Goal: Information Seeking & Learning: Learn about a topic

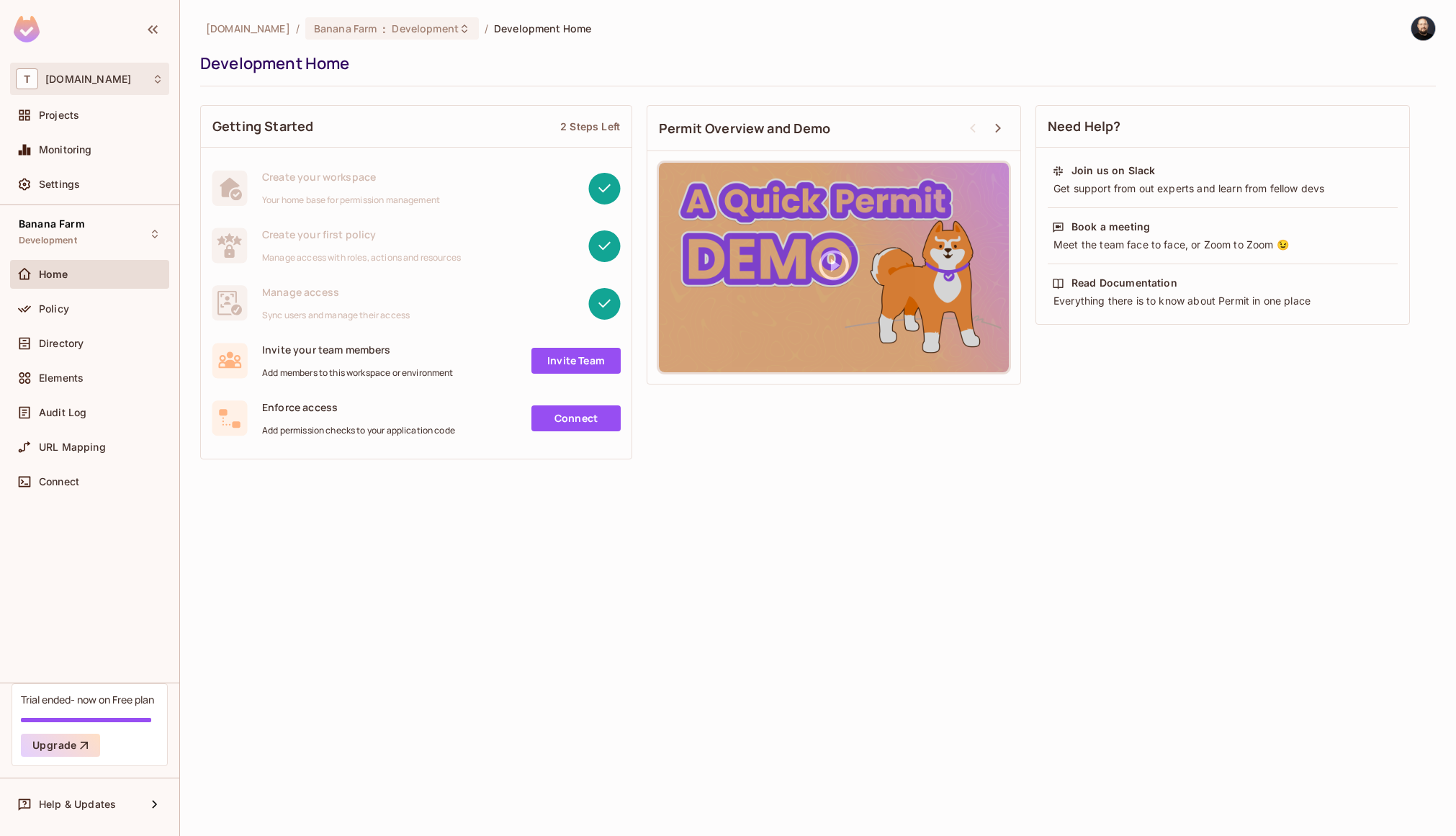
click at [80, 65] on div "T [DOMAIN_NAME]" at bounding box center [89, 79] width 159 height 33
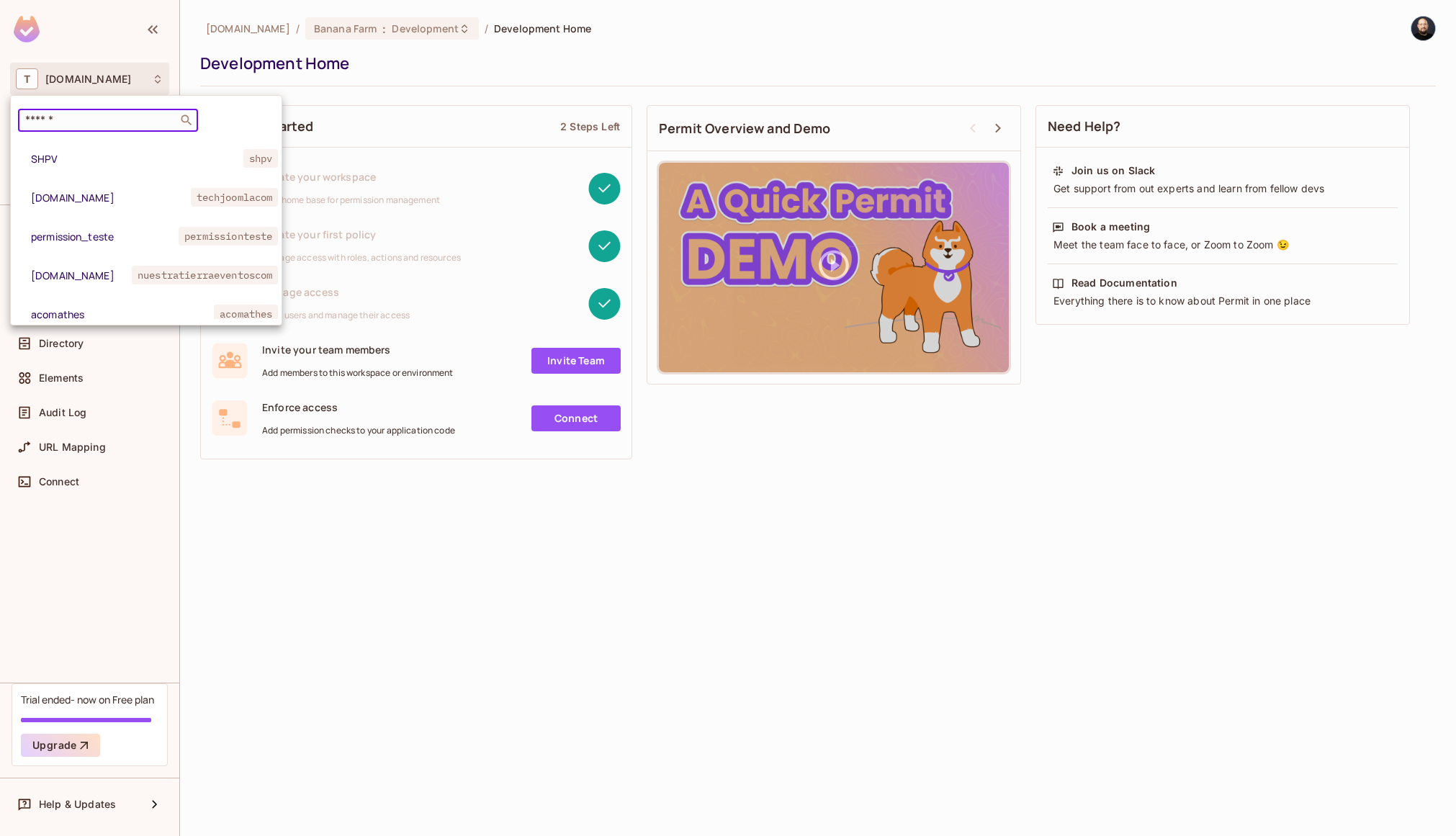
click at [81, 114] on input "text" at bounding box center [98, 120] width 151 height 14
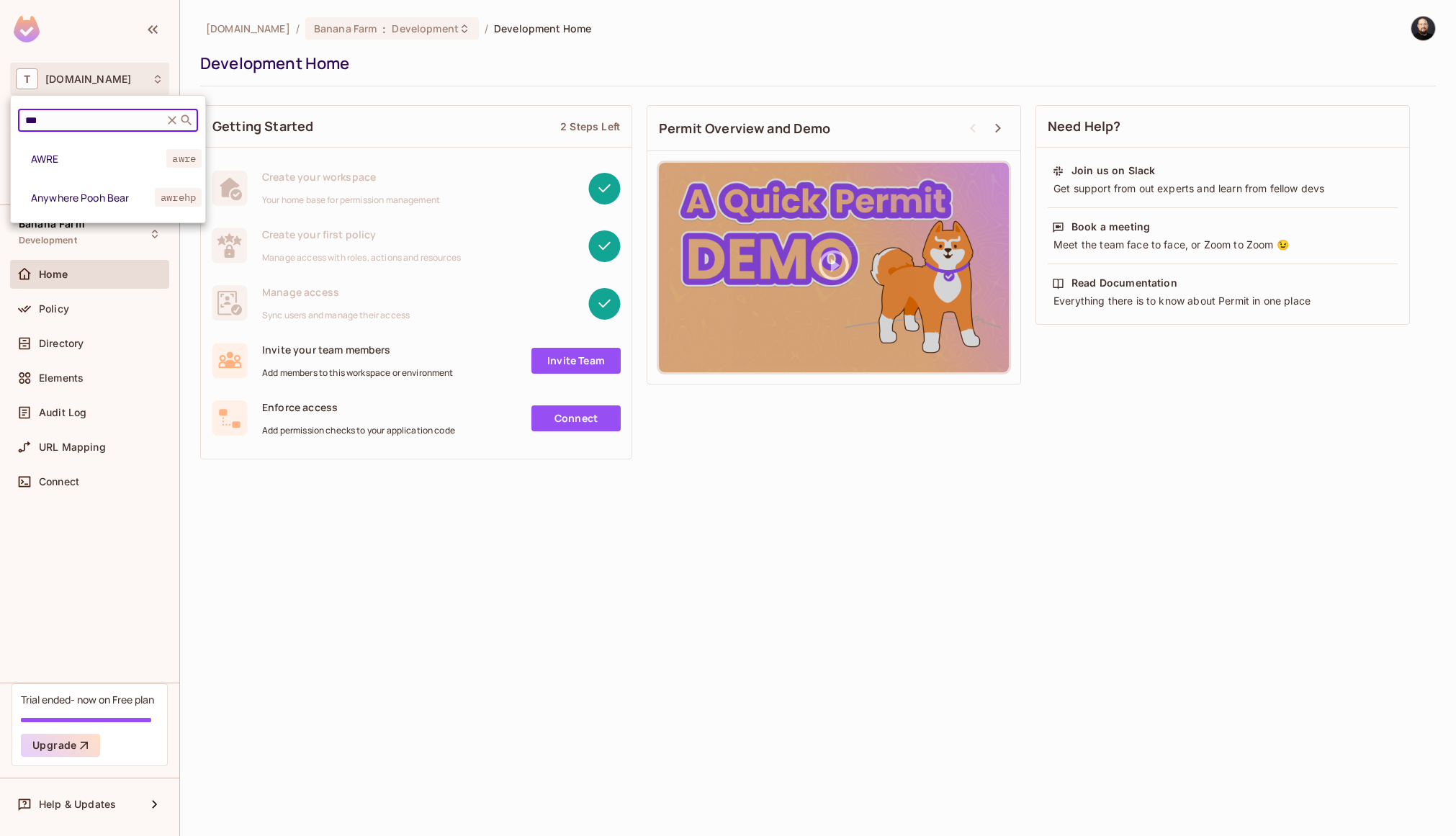
type input "***"
click at [74, 140] on li "AWRE awre" at bounding box center [108, 158] width 195 height 39
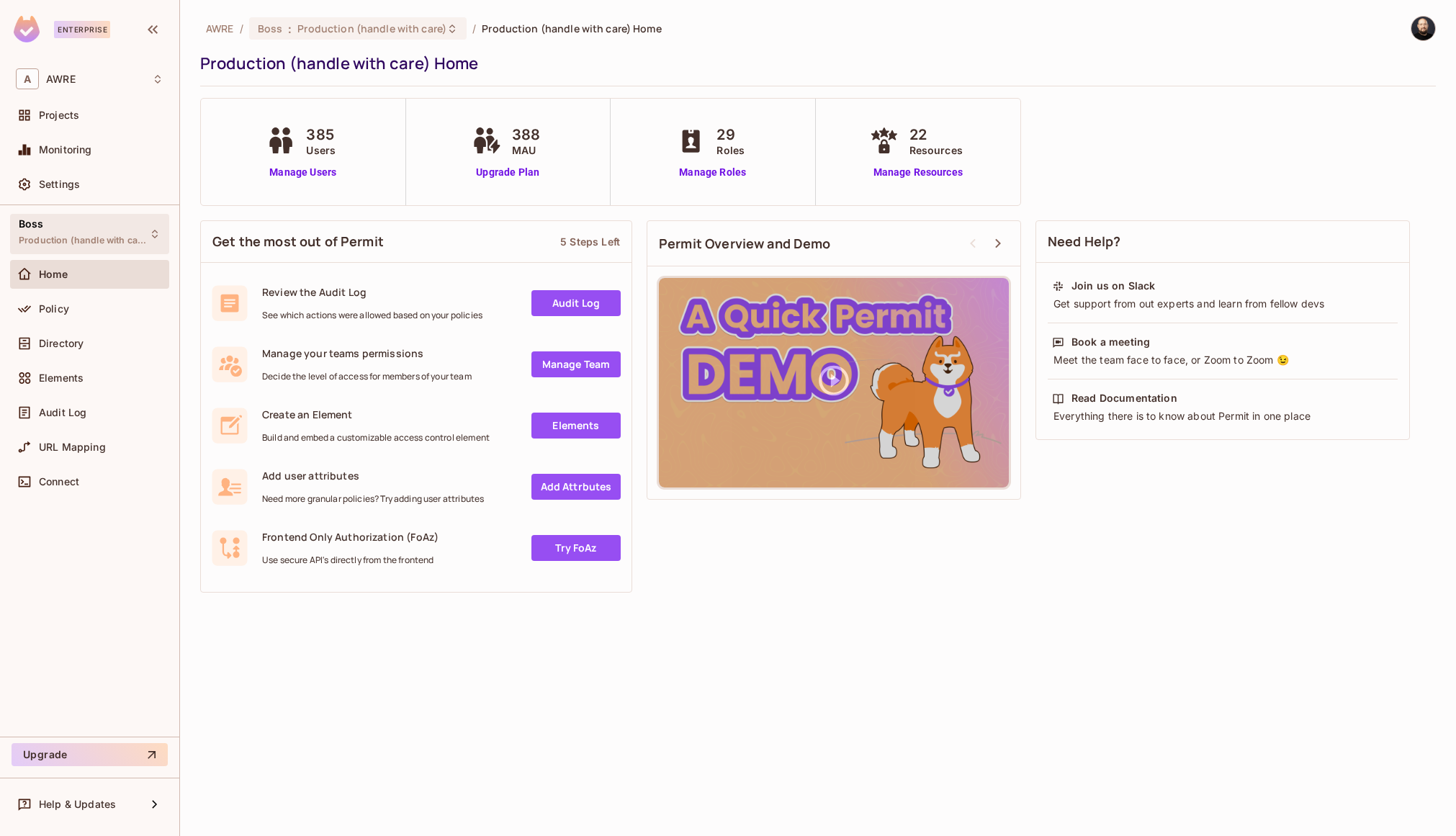
click at [94, 238] on span "Production (handle with care)" at bounding box center [83, 240] width 129 height 11
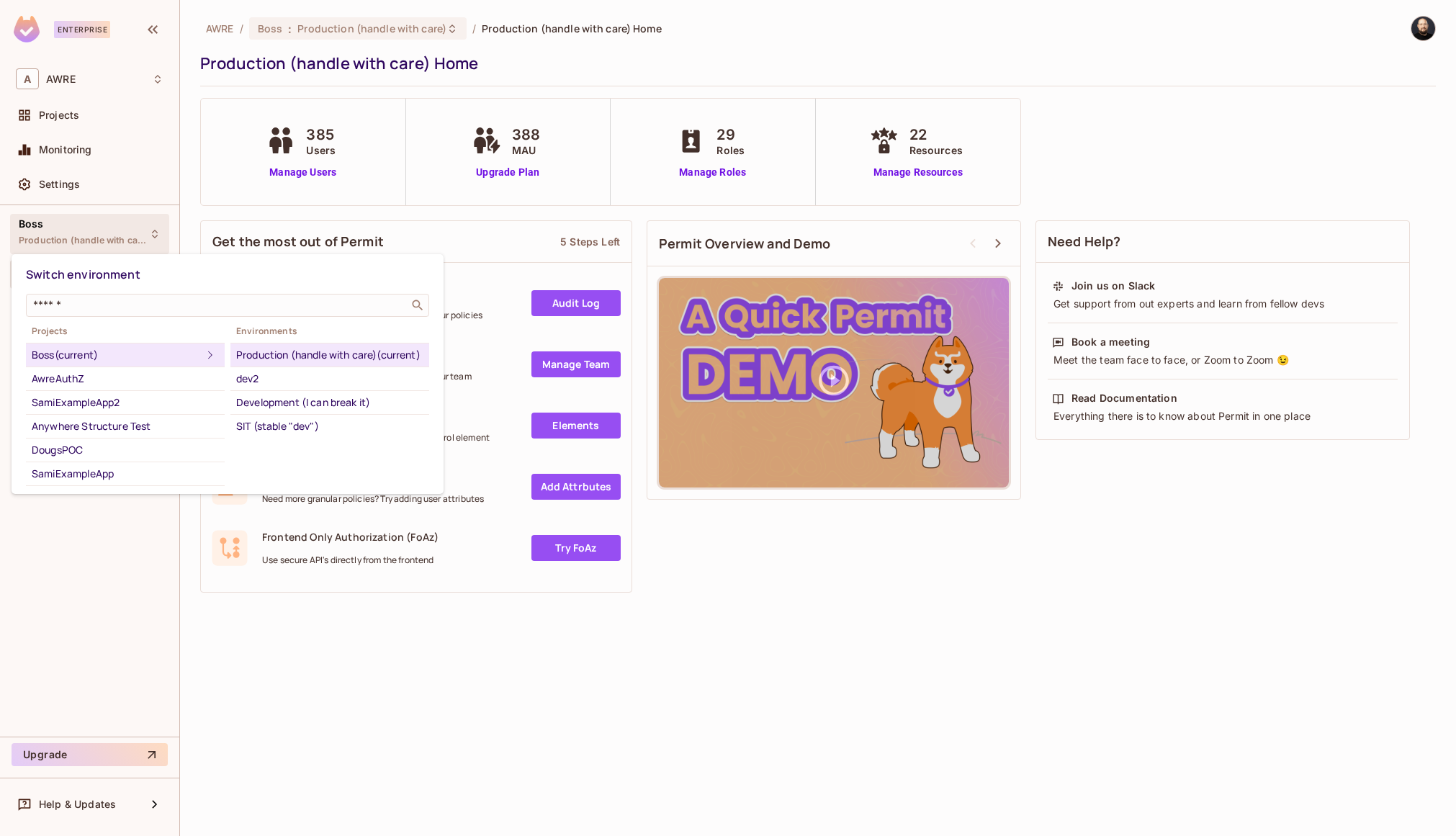
click at [282, 361] on div "Production (handle with care) (current)" at bounding box center [329, 354] width 187 height 17
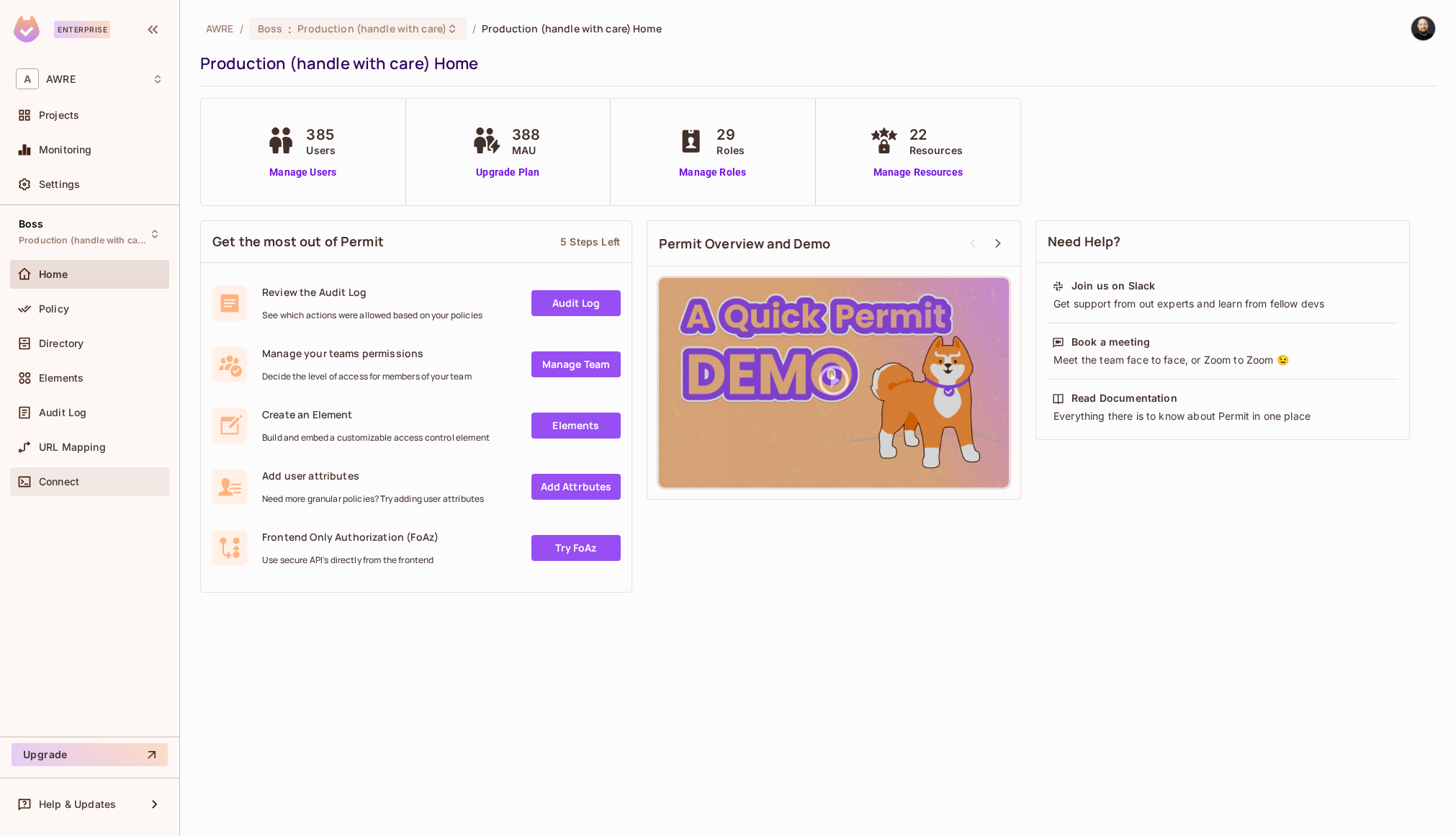
click at [67, 473] on div "Connect" at bounding box center [89, 482] width 148 height 17
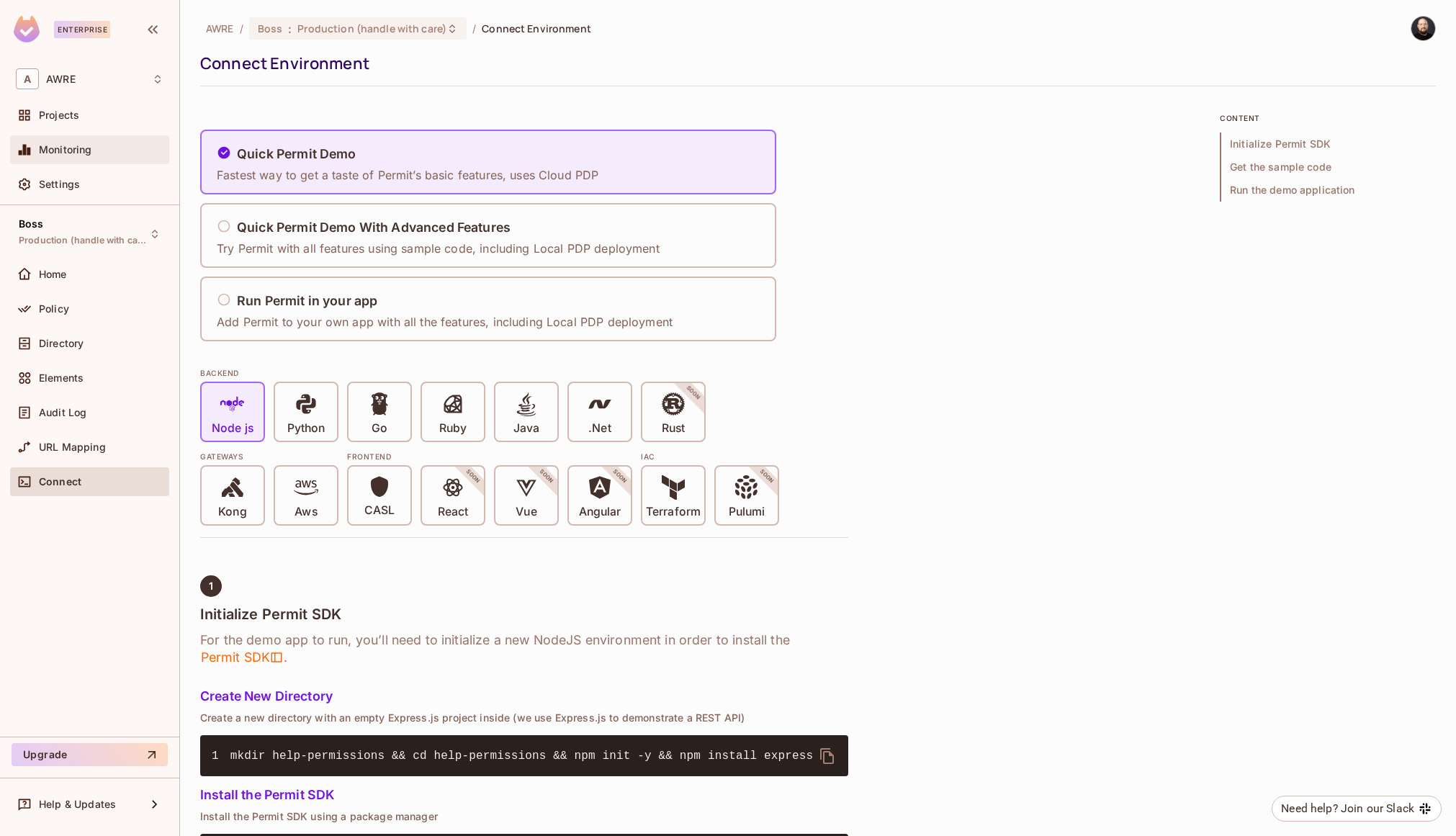
click at [75, 156] on div "Monitoring" at bounding box center [89, 149] width 148 height 17
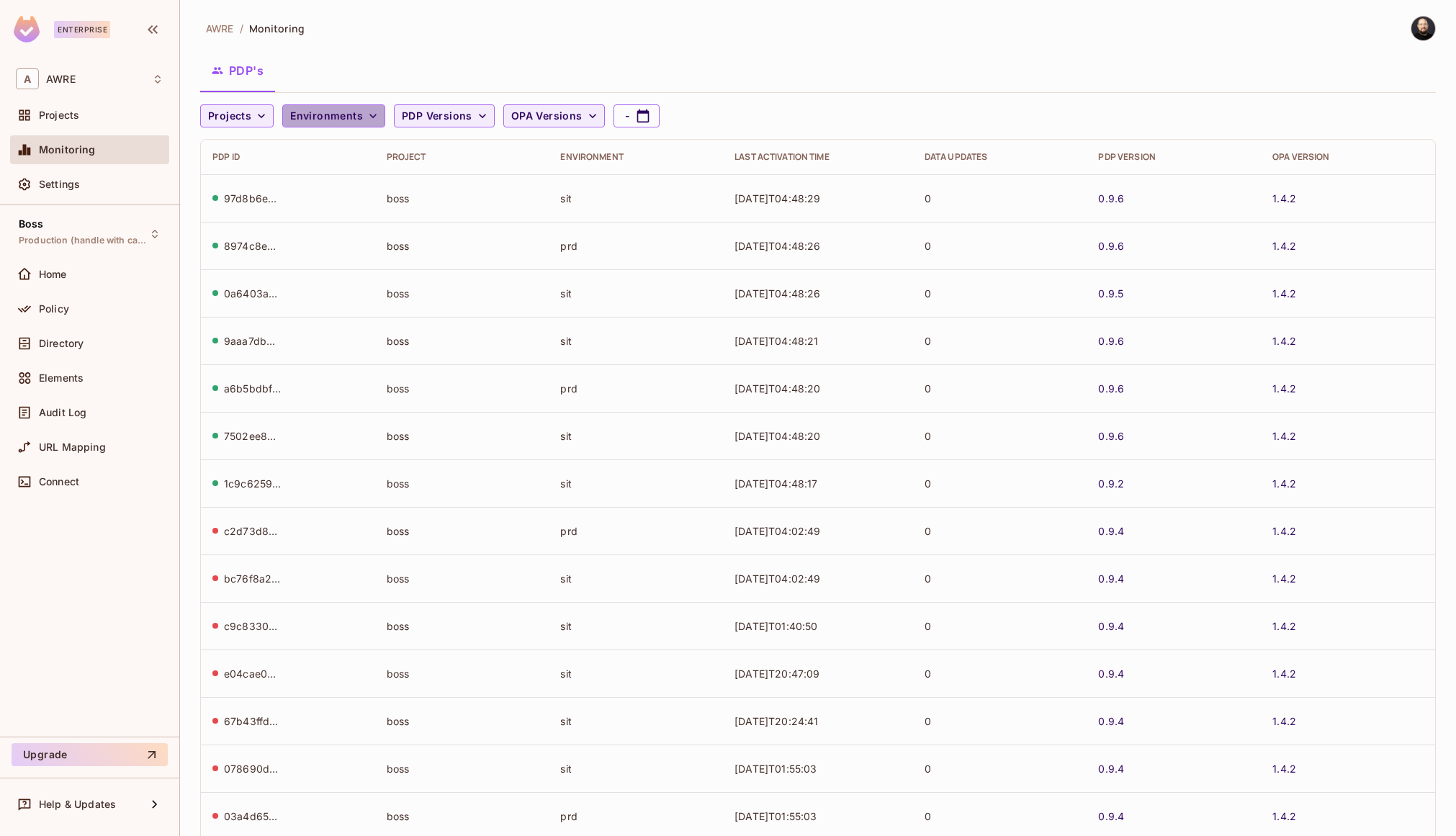
click at [344, 114] on span "Environments" at bounding box center [326, 117] width 73 height 18
click at [227, 152] on div at bounding box center [728, 418] width 1456 height 836
click at [751, 390] on td "[DATE]T04:48:46" at bounding box center [818, 388] width 190 height 48
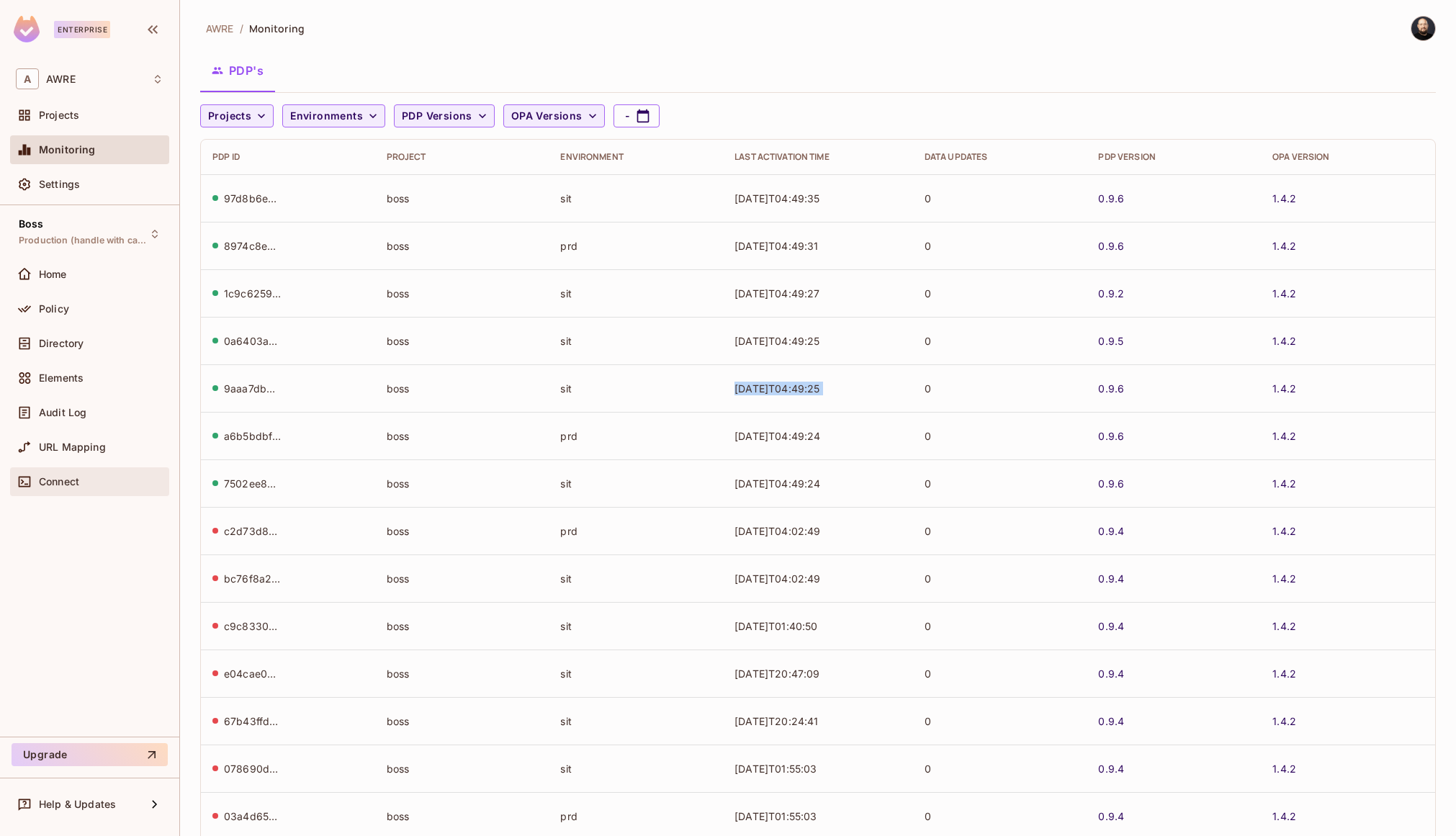
click at [98, 473] on div "Connect" at bounding box center [89, 482] width 148 height 17
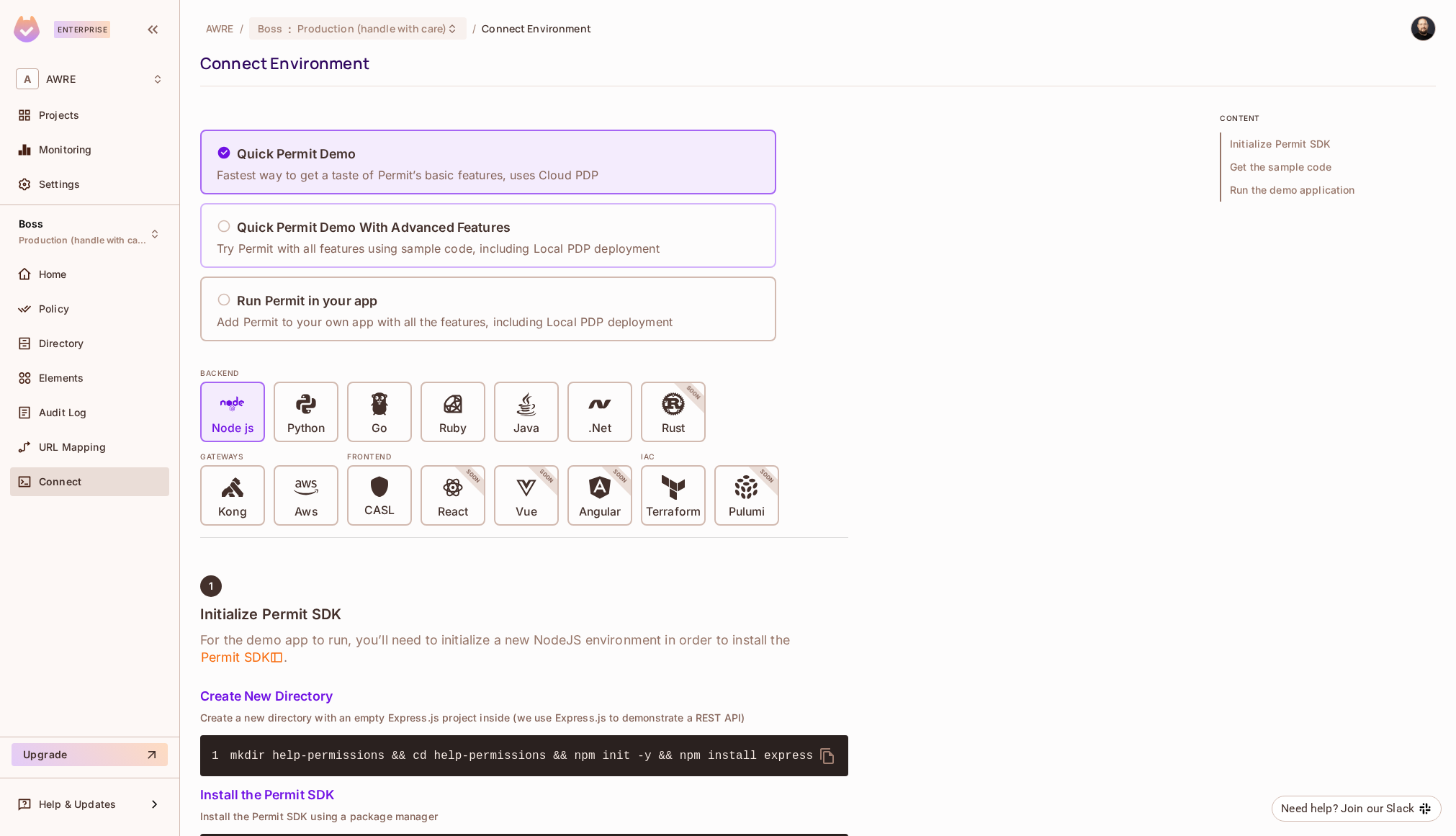
click at [349, 227] on h5 "Quick Permit Demo With Advanced Features" at bounding box center [373, 227] width 273 height 14
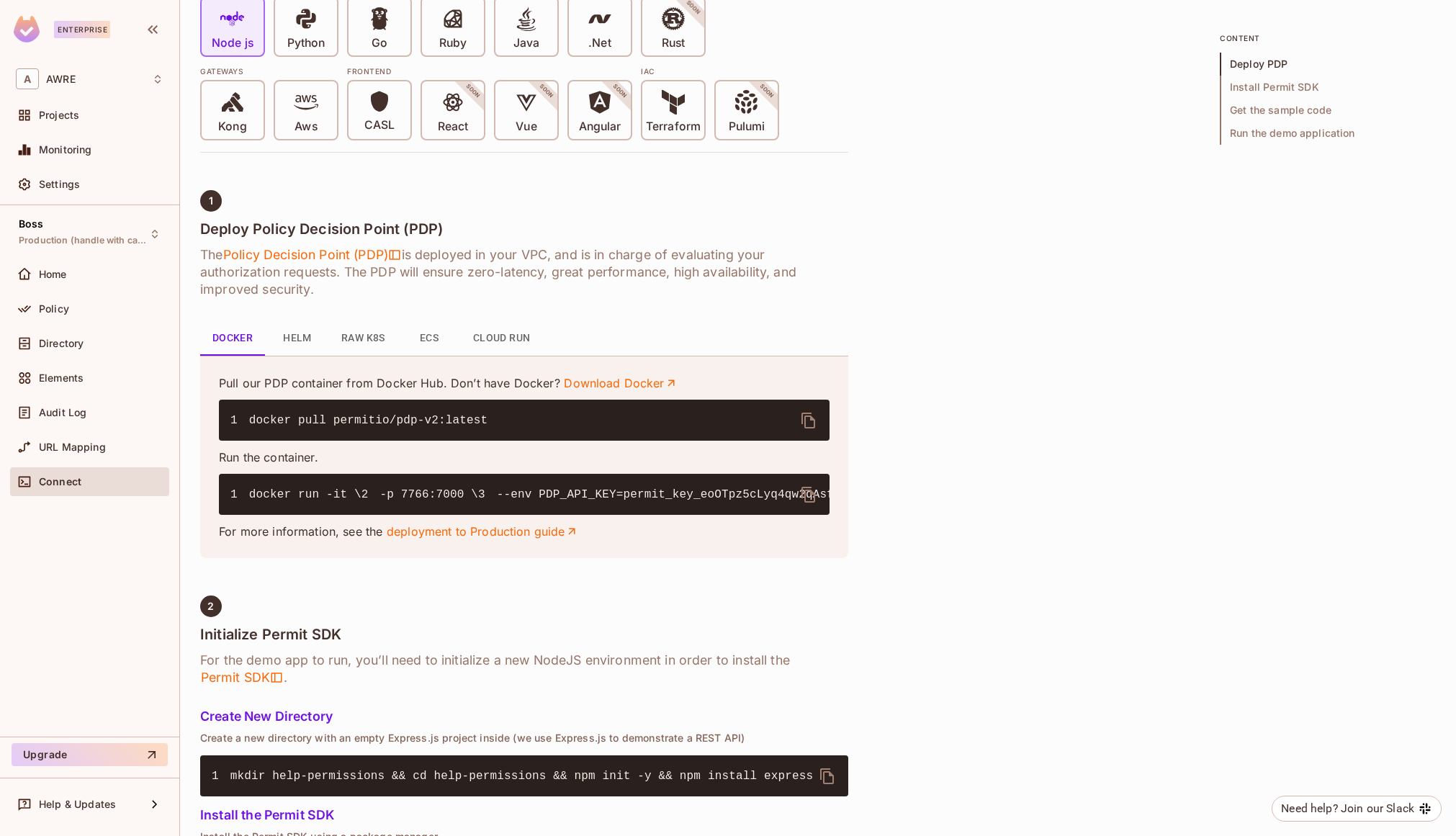
scroll to position [458, 0]
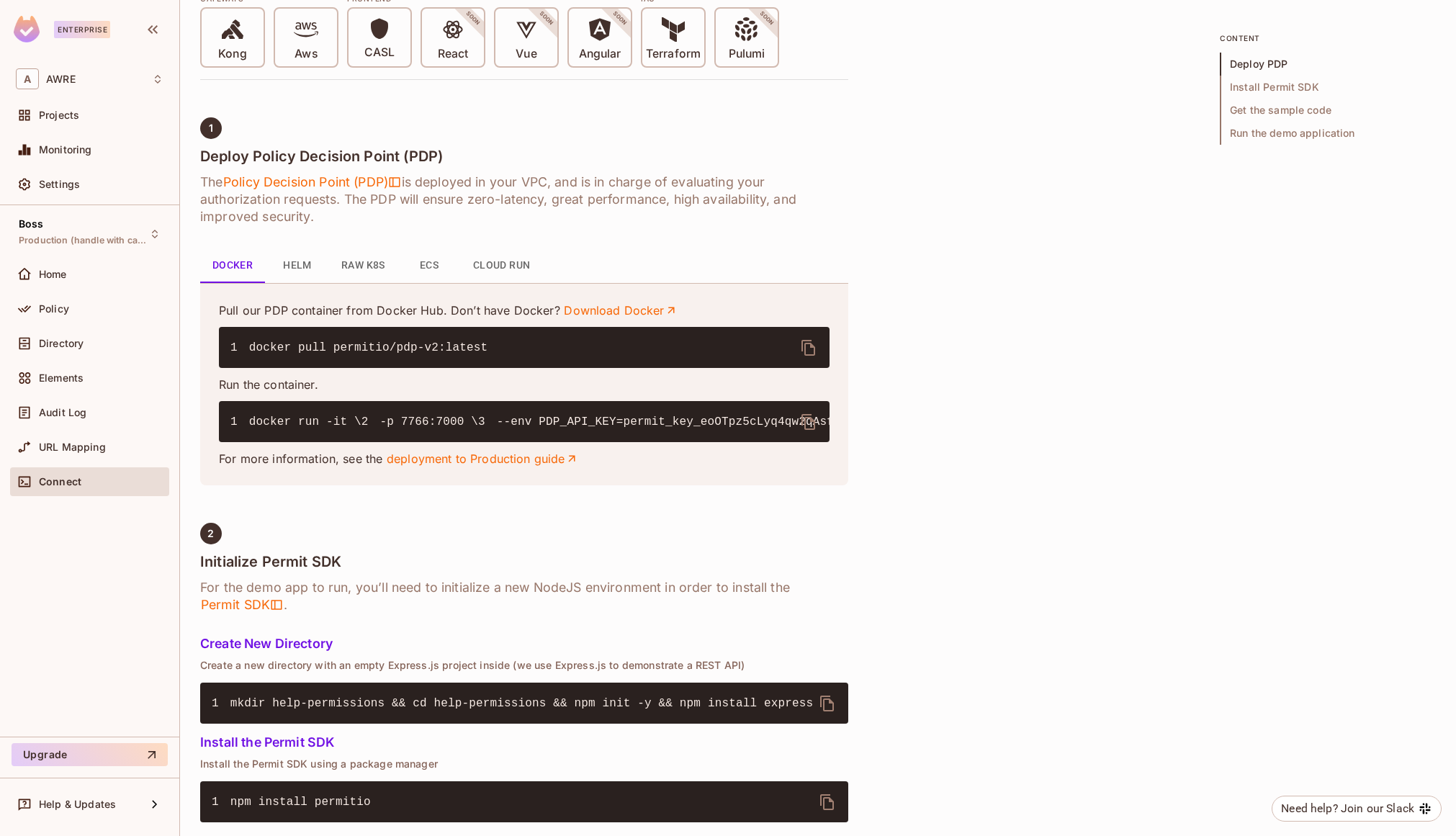
click at [808, 418] on icon "delete" at bounding box center [808, 422] width 17 height 17
